Goal: Task Accomplishment & Management: Manage account settings

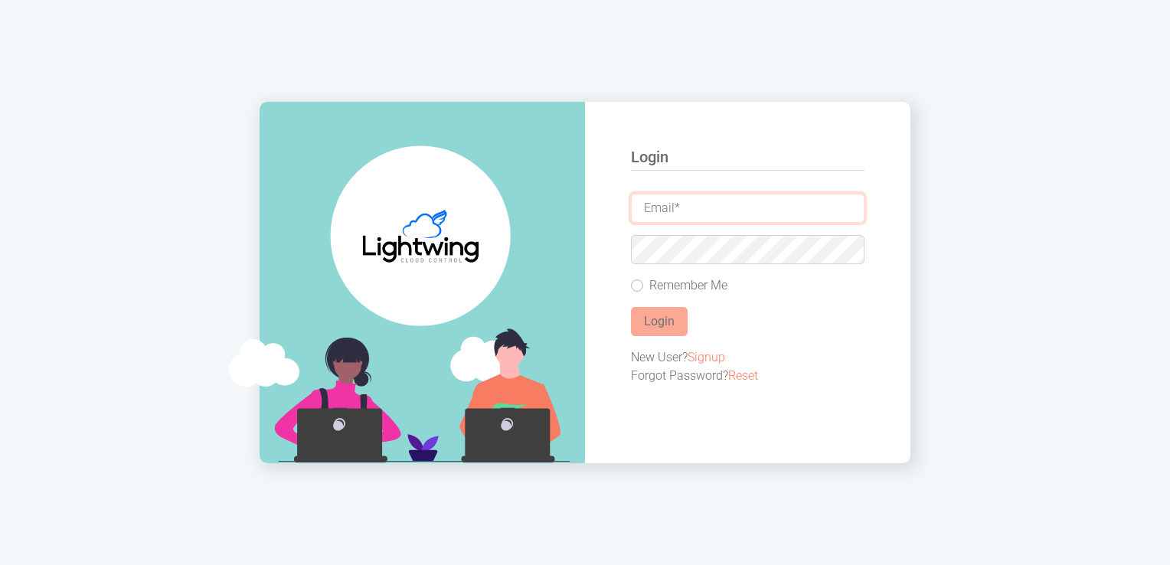
click at [732, 208] on input "email" at bounding box center [748, 208] width 234 height 29
type input "[PERSON_NAME][EMAIL_ADDRESS][DOMAIN_NAME]"
click at [669, 323] on button "Login" at bounding box center [659, 321] width 57 height 29
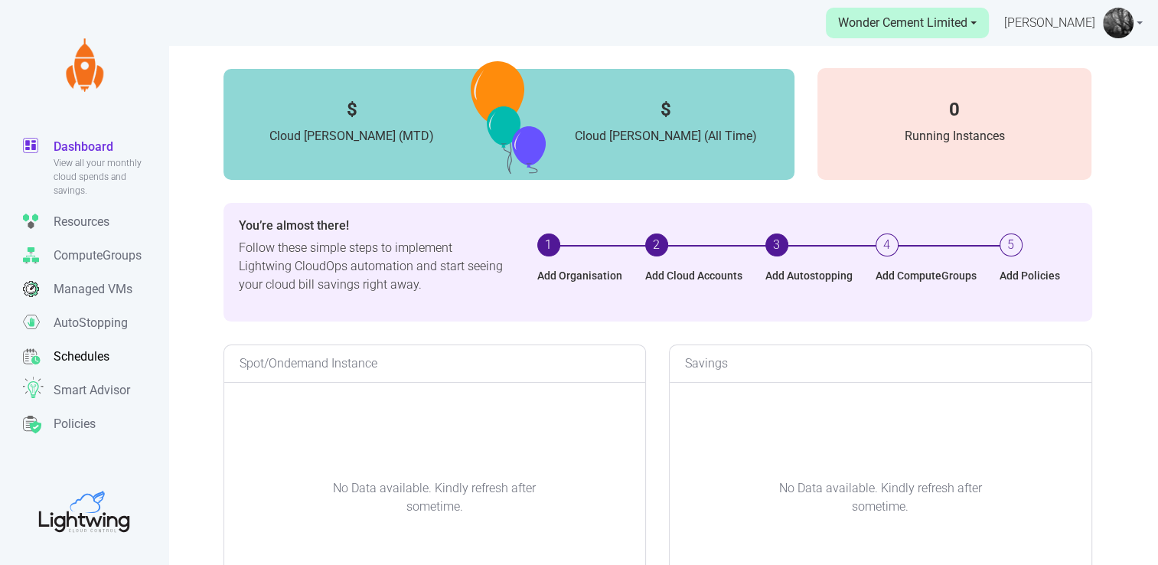
click at [75, 340] on link "Schedules Manage all your schedules for automatically setting uptime and downti…" at bounding box center [95, 357] width 145 height 34
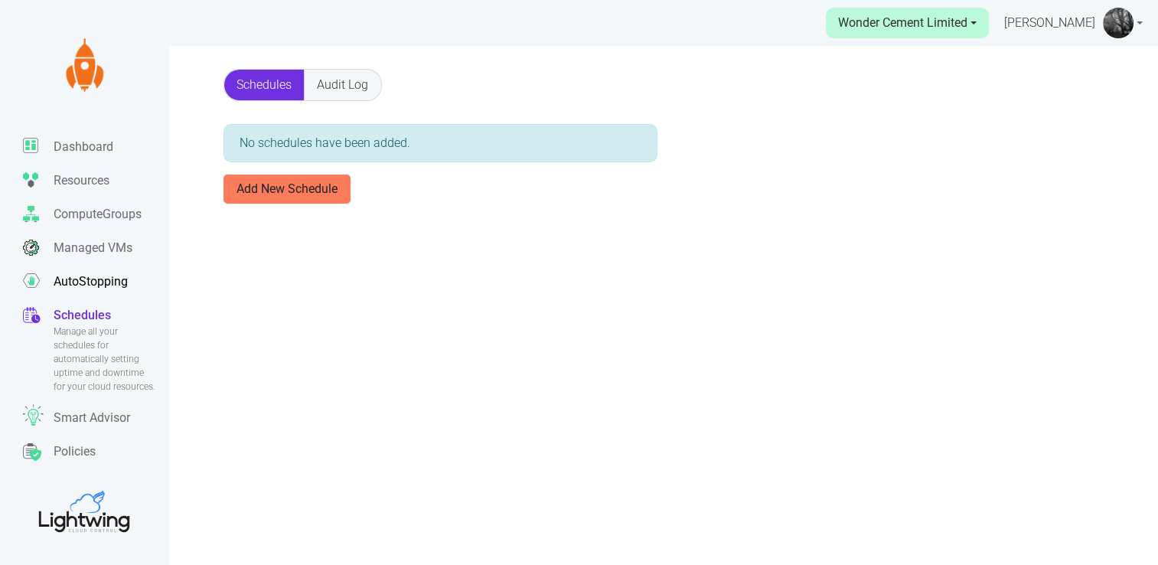
click at [87, 283] on p "AutoStopping" at bounding box center [91, 282] width 74 height 18
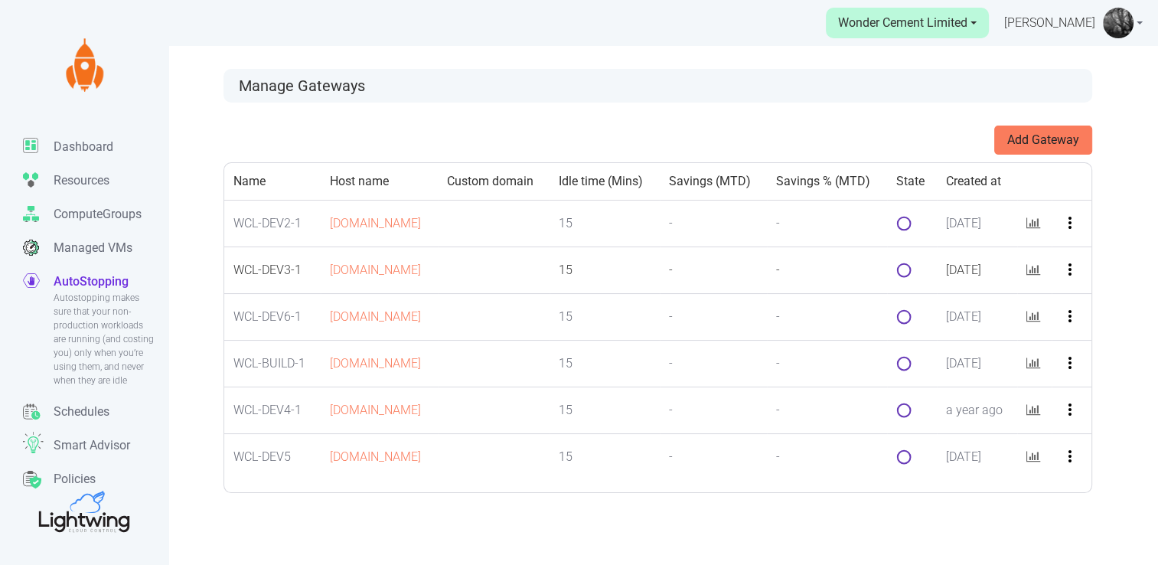
scroll to position [46, 0]
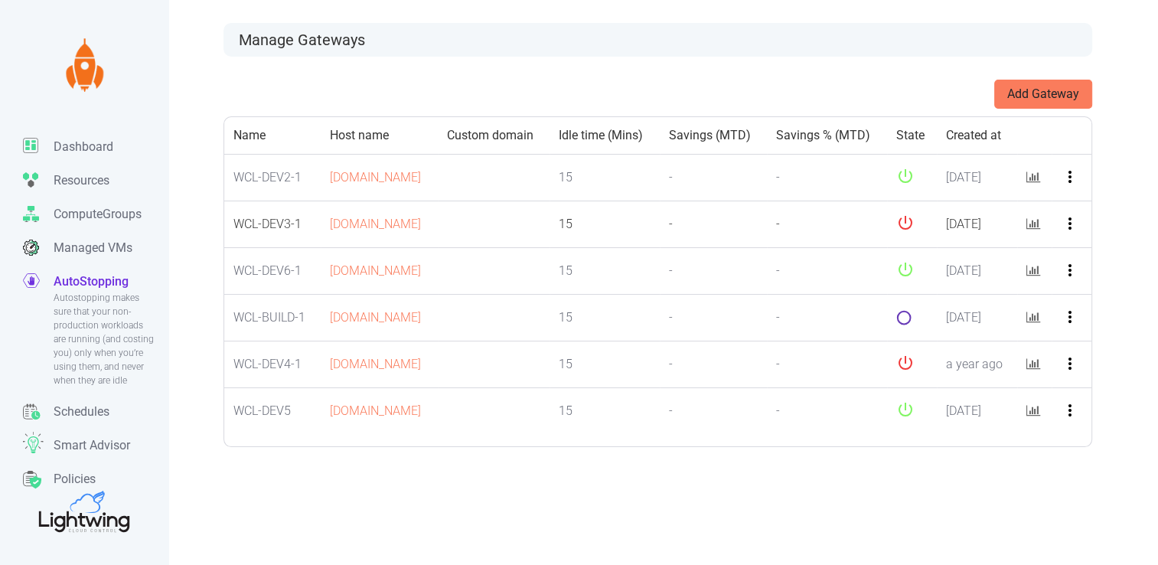
click at [1071, 233] on icon "more_vert" at bounding box center [1070, 223] width 18 height 18
click at [1067, 287] on button "Edit" at bounding box center [1093, 288] width 121 height 24
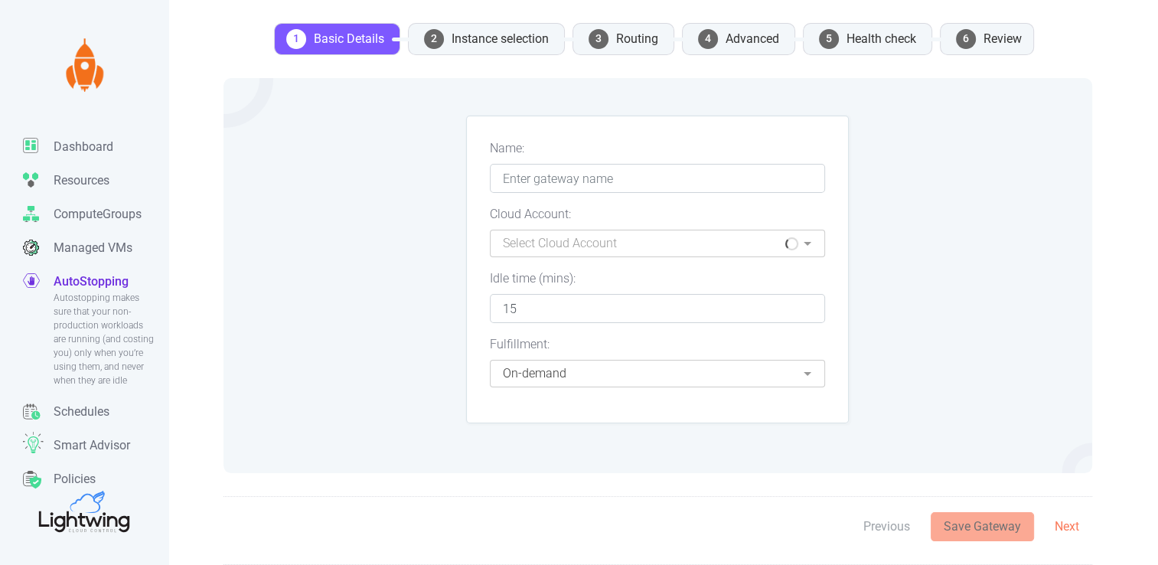
type input "WCL-DEV3-1"
click at [697, 41] on li "4 Advanced" at bounding box center [738, 39] width 113 height 32
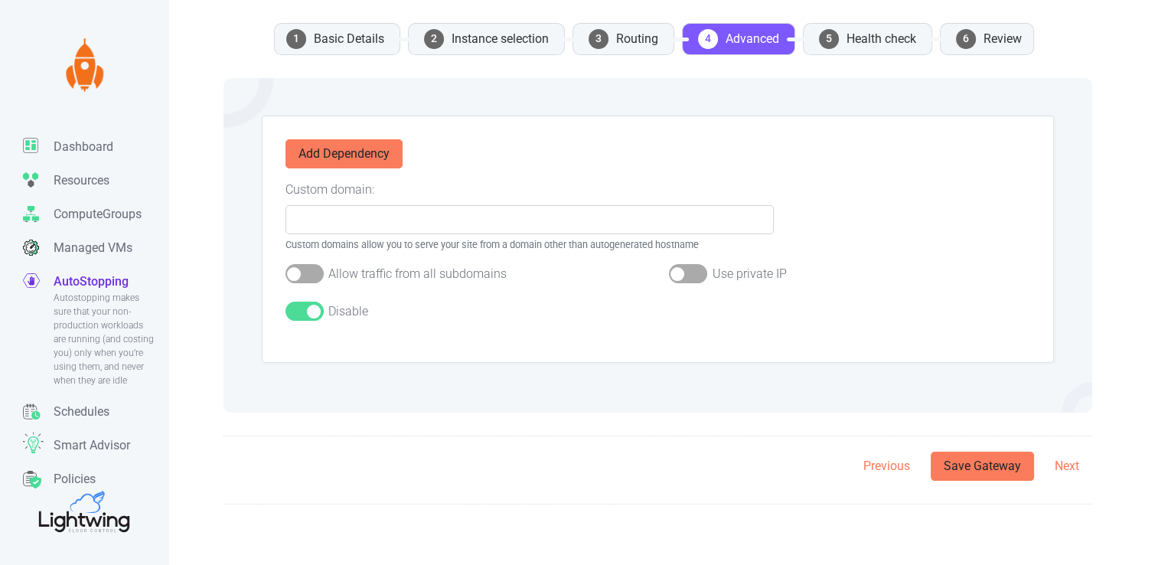
click at [302, 307] on div at bounding box center [305, 311] width 38 height 19
click at [0, 0] on input "checkbox" at bounding box center [0, 0] width 0 height 0
click at [989, 467] on button "Save Gateway" at bounding box center [982, 466] width 103 height 29
